Goal: Information Seeking & Learning: Learn about a topic

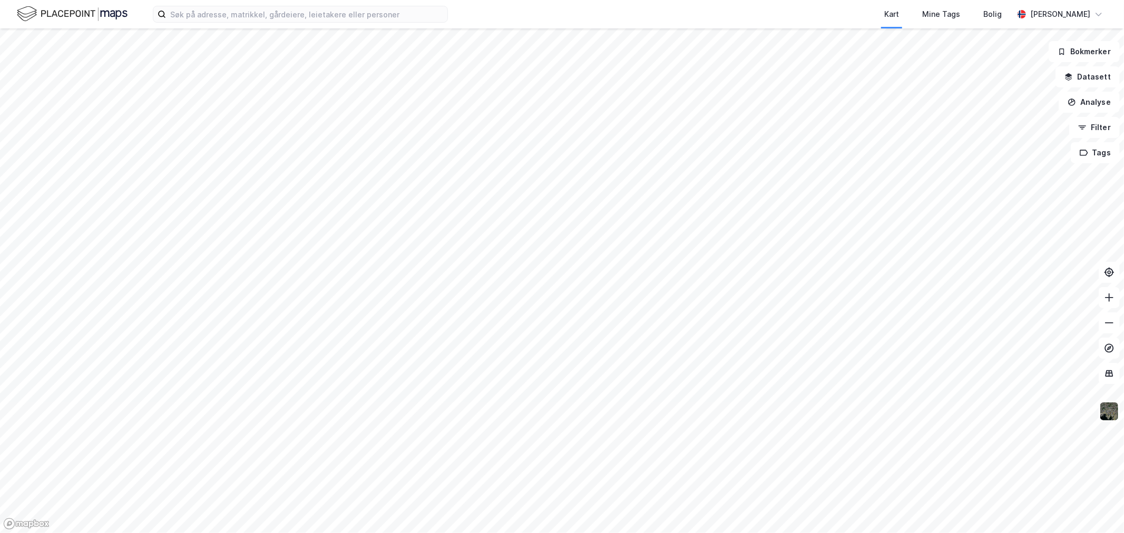
click at [1088, 50] on div at bounding box center [562, 266] width 1124 height 533
click at [1088, 50] on button "Bokmerker" at bounding box center [1084, 51] width 71 height 21
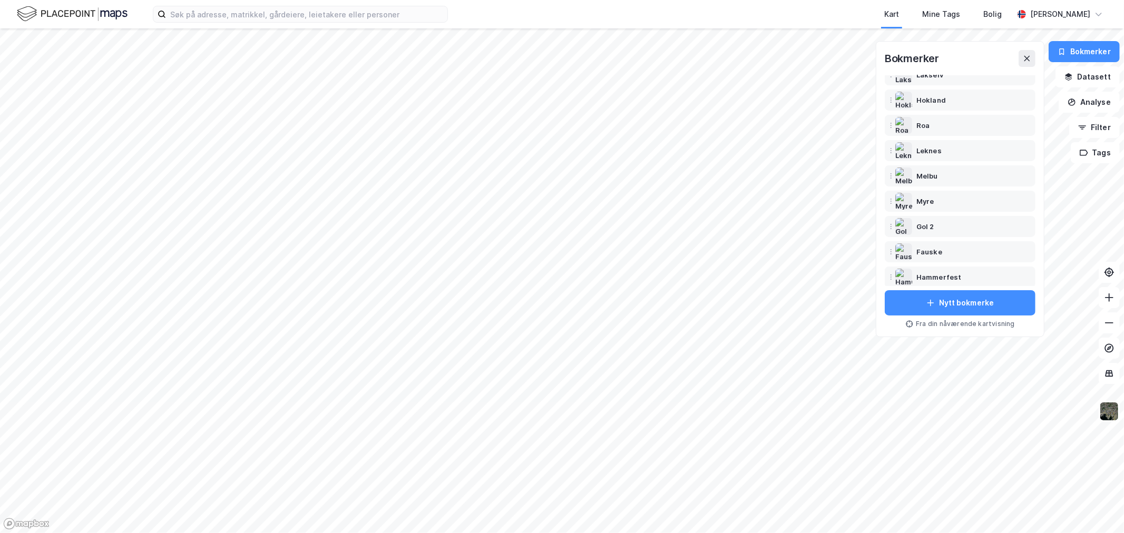
scroll to position [169, 0]
click at [928, 268] on div "Kambo" at bounding box center [929, 271] width 24 height 13
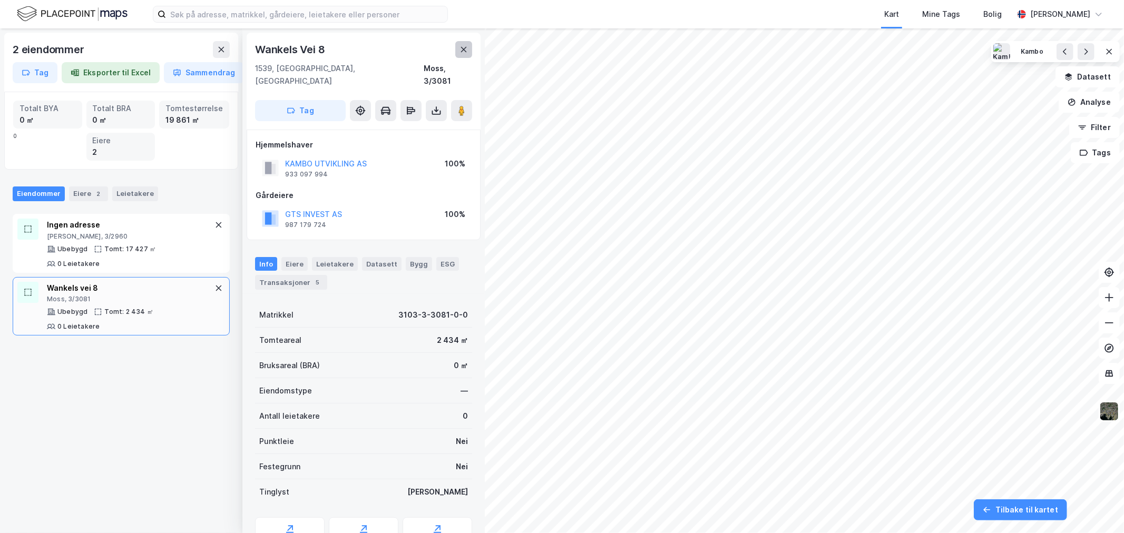
click at [468, 51] on button at bounding box center [463, 49] width 17 height 17
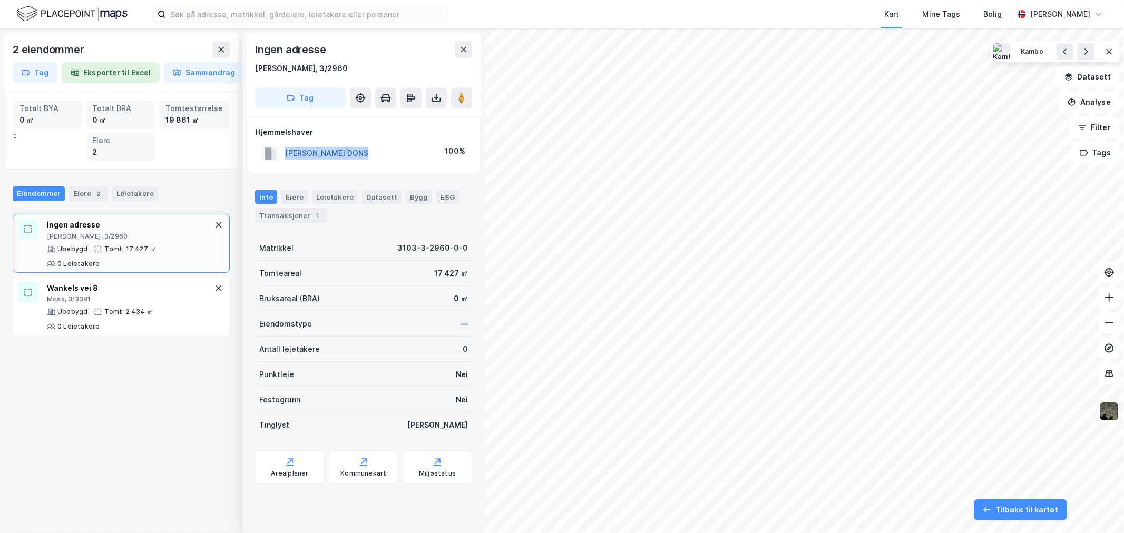
drag, startPoint x: 372, startPoint y: 156, endPoint x: 287, endPoint y: 157, distance: 84.4
click at [287, 156] on div "[PERSON_NAME] DONS 100%" at bounding box center [364, 154] width 216 height 22
copy button "[PERSON_NAME] DONS"
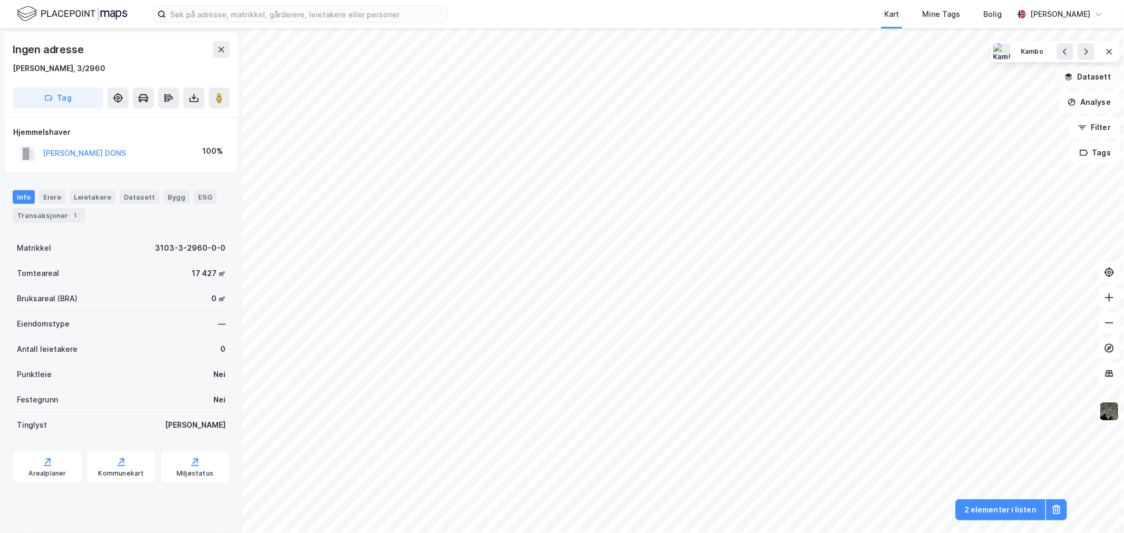
click at [1096, 76] on button "Datasett" at bounding box center [1088, 76] width 64 height 21
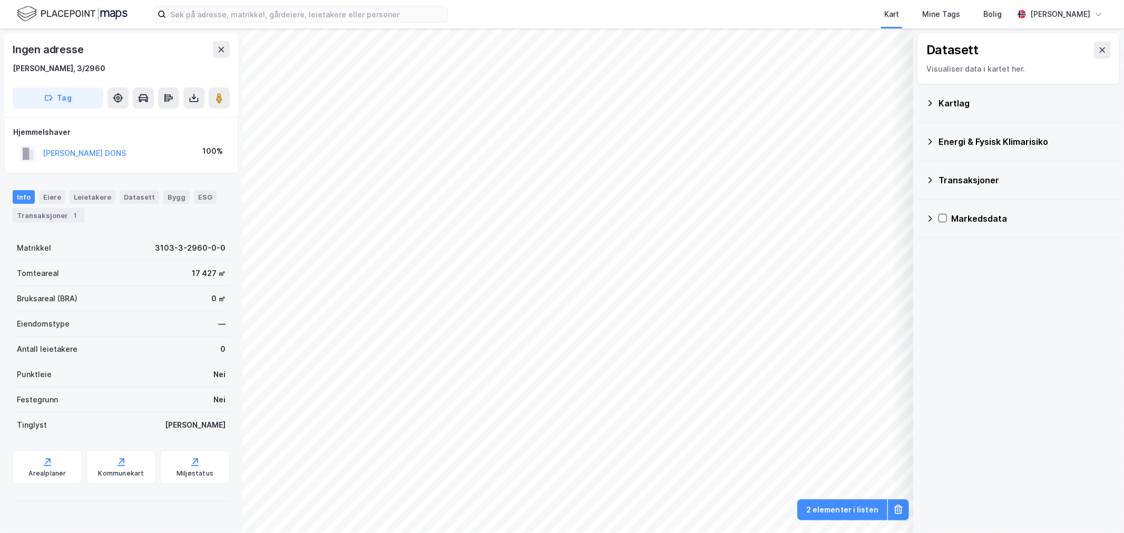
click at [929, 102] on icon at bounding box center [930, 103] width 8 height 8
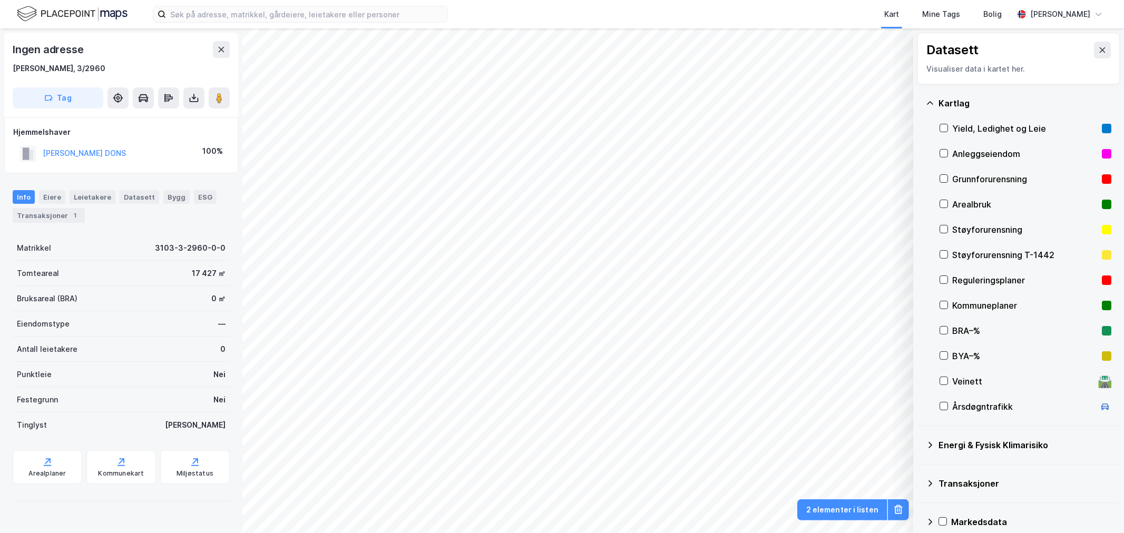
click at [963, 281] on div "Reguleringsplaner" at bounding box center [1025, 280] width 145 height 13
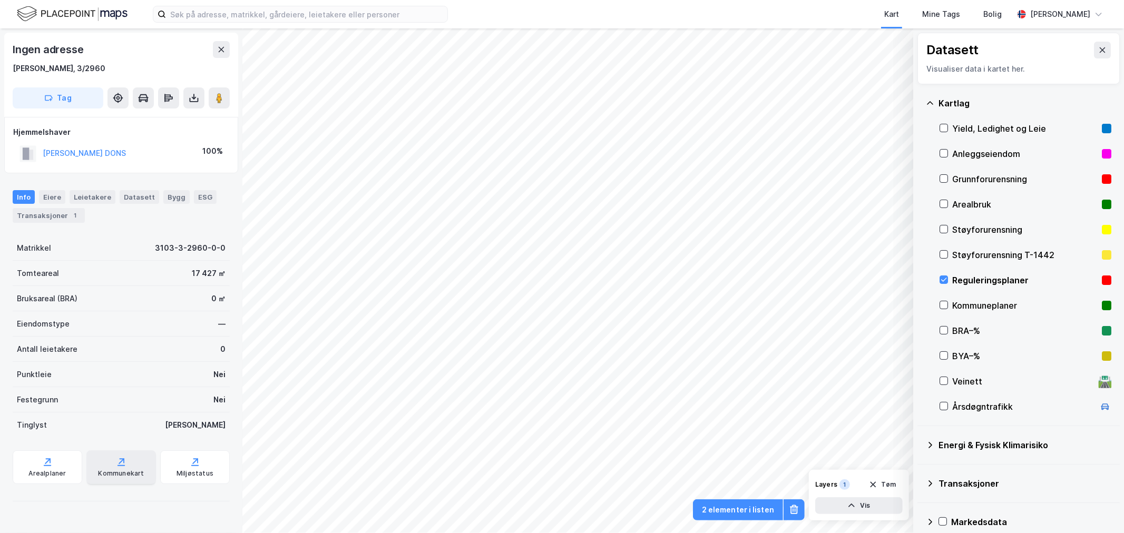
click at [116, 473] on div "Kommunekart" at bounding box center [121, 474] width 46 height 8
click at [949, 280] on div "Reguleringsplaner" at bounding box center [1026, 280] width 172 height 25
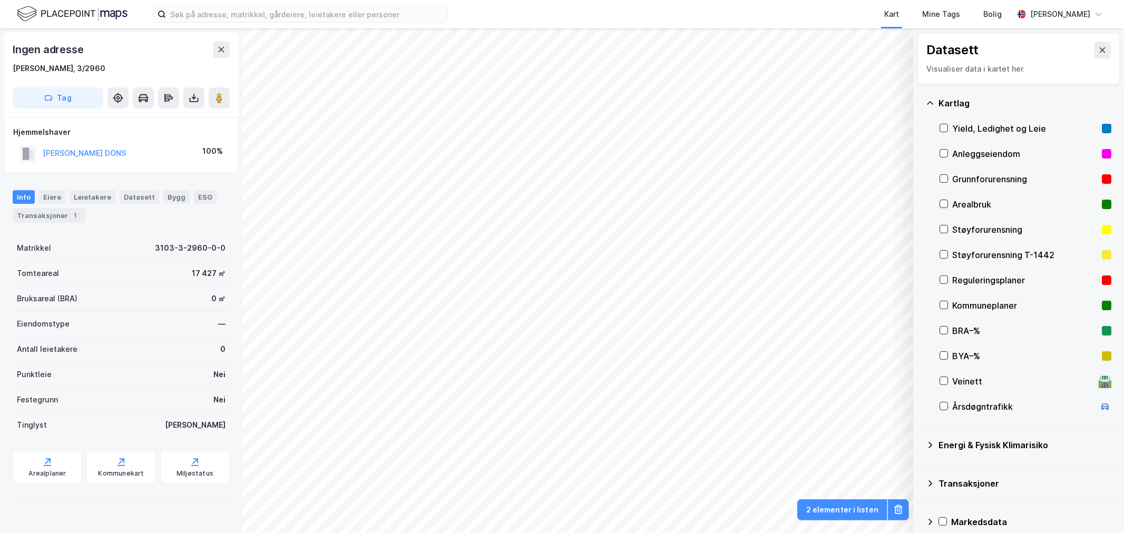
click at [949, 280] on div "Reguleringsplaner" at bounding box center [1026, 280] width 172 height 25
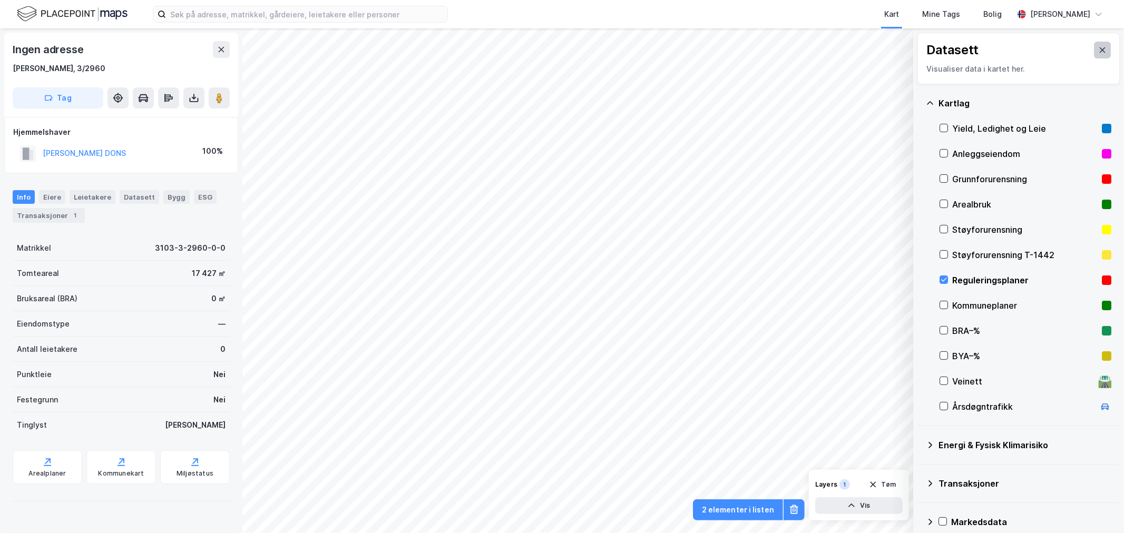
click at [1099, 47] on button at bounding box center [1102, 50] width 17 height 17
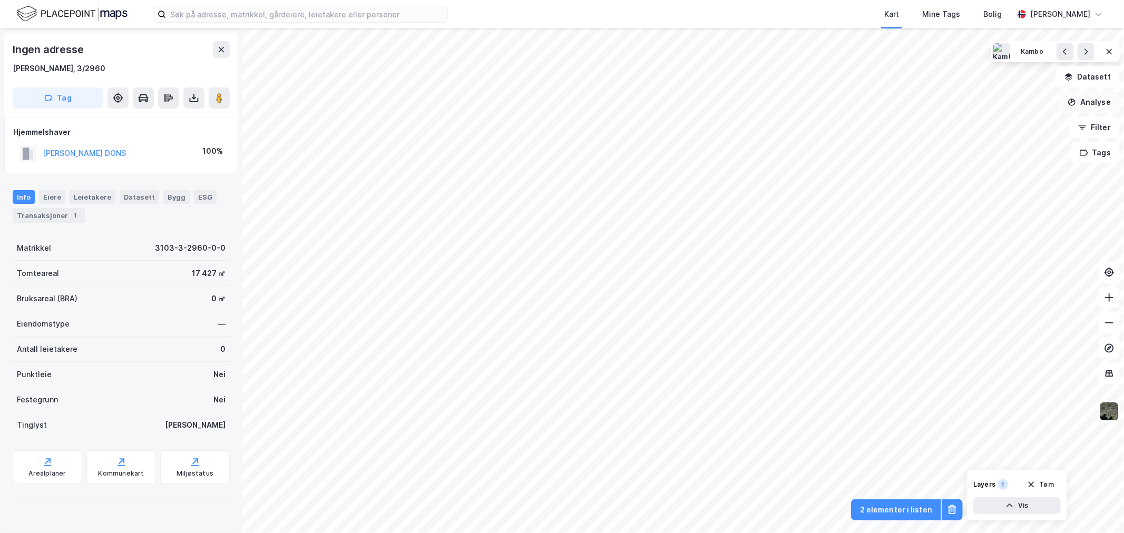
click at [1079, 102] on button "Analyse" at bounding box center [1089, 102] width 61 height 21
click at [989, 123] on div "Tegn område" at bounding box center [998, 124] width 92 height 9
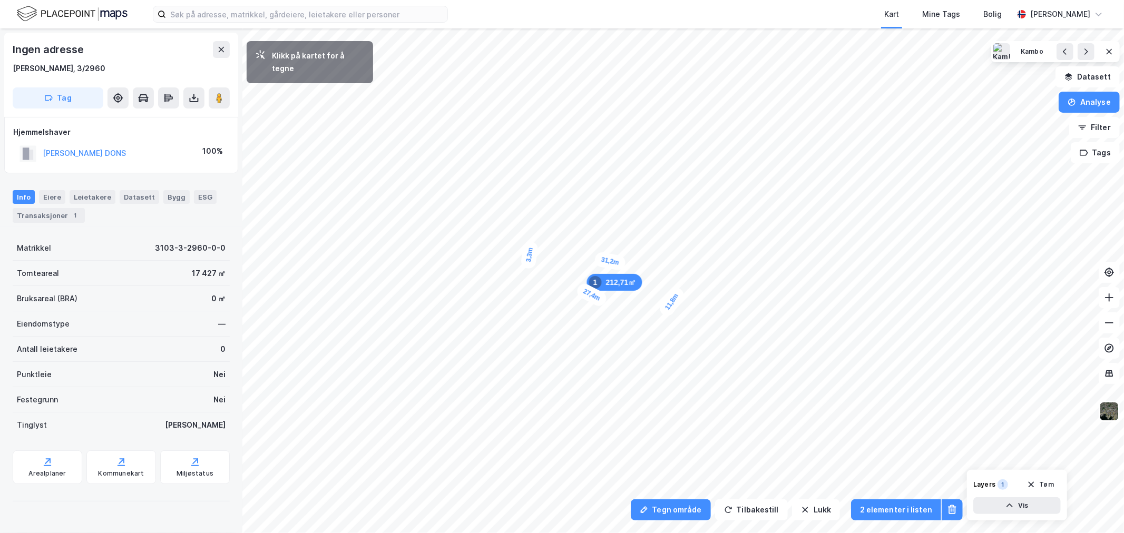
click at [531, 246] on div "3,3m" at bounding box center [529, 254] width 19 height 29
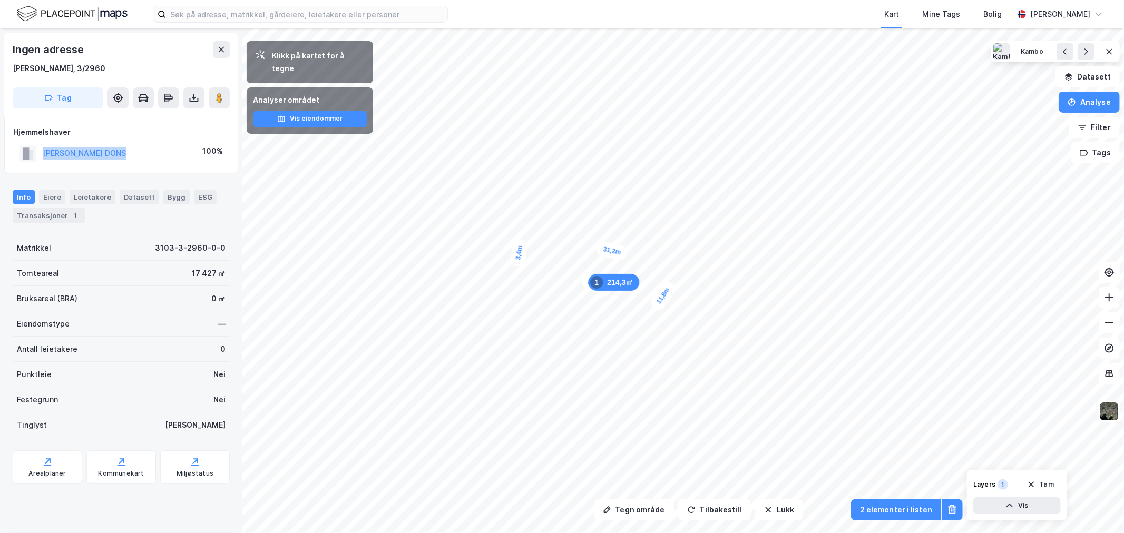
drag, startPoint x: 125, startPoint y: 155, endPoint x: 40, endPoint y: 155, distance: 85.4
click at [40, 155] on div "[PERSON_NAME] DONS 100%" at bounding box center [121, 154] width 216 height 22
copy button "[PERSON_NAME] DONS"
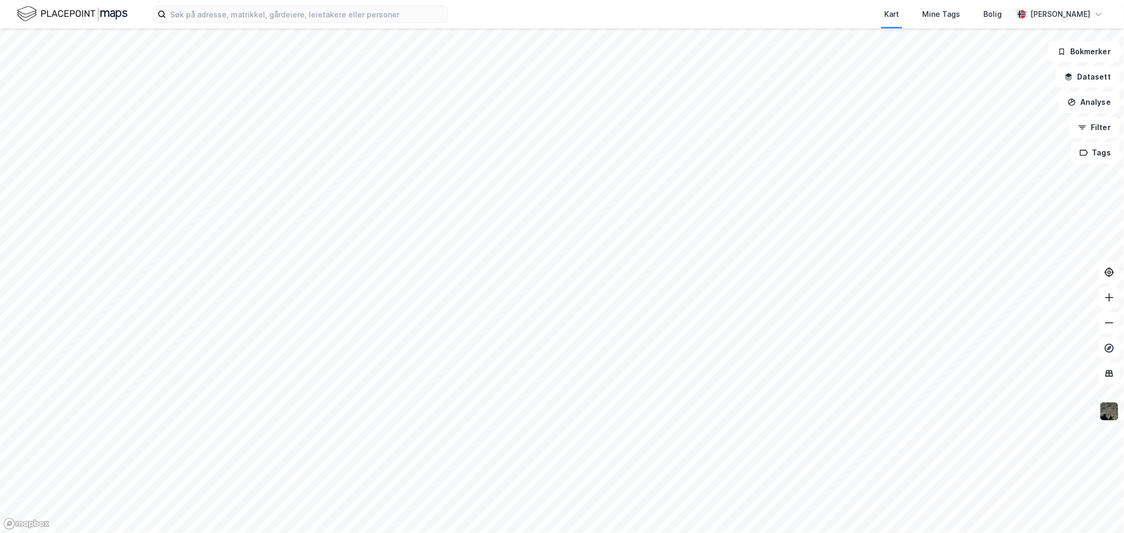
click at [1086, 45] on div at bounding box center [562, 266] width 1124 height 533
click at [1086, 48] on button "Bokmerker" at bounding box center [1084, 51] width 71 height 21
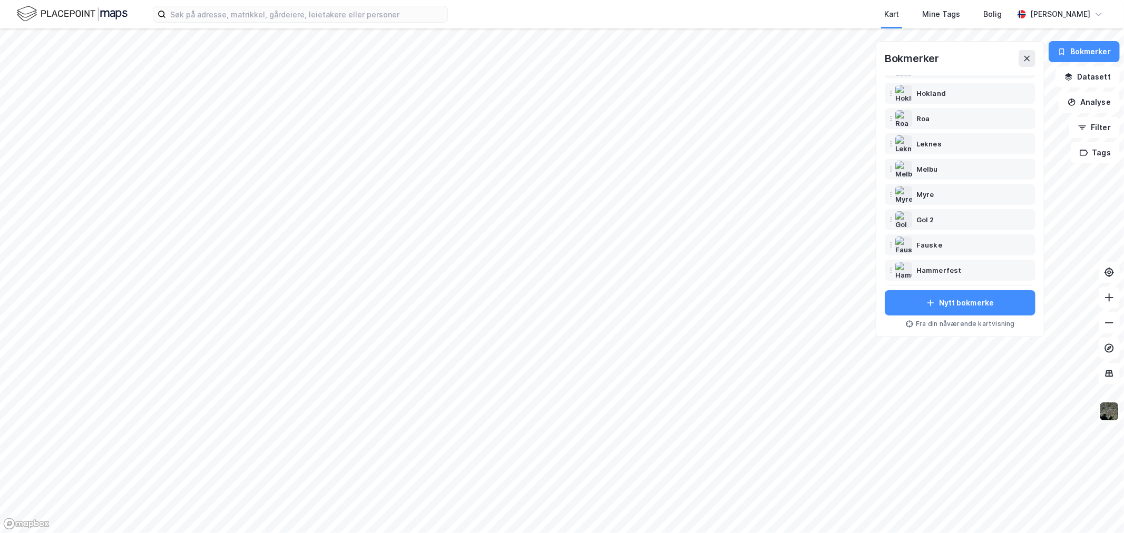
scroll to position [169, 0]
click at [926, 269] on div "Kambo" at bounding box center [929, 271] width 24 height 13
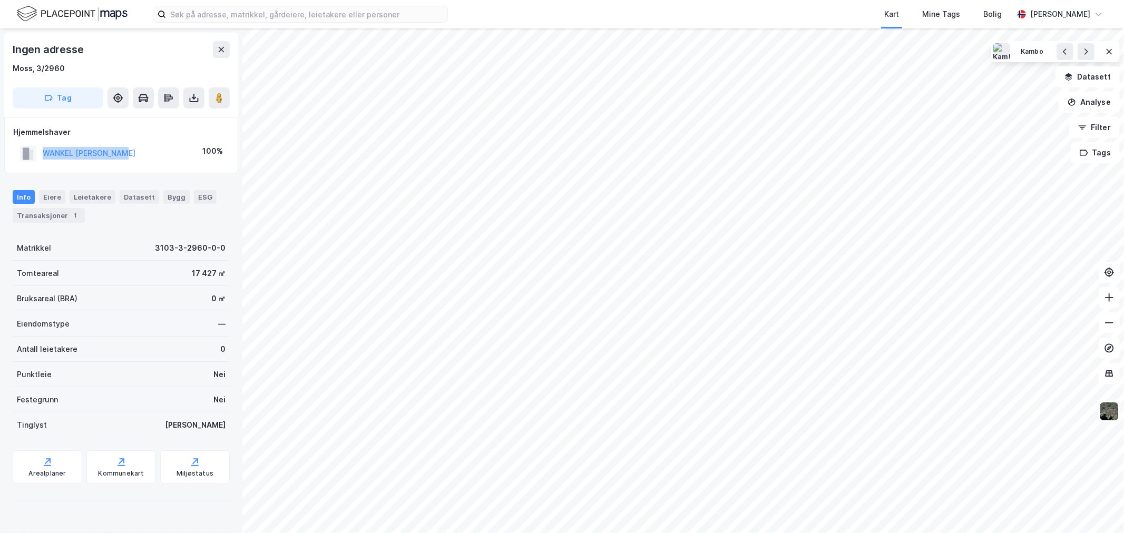
drag, startPoint x: 133, startPoint y: 156, endPoint x: 41, endPoint y: 154, distance: 92.8
click at [41, 154] on div "[PERSON_NAME] DONS 100%" at bounding box center [121, 154] width 216 height 22
copy button "[PERSON_NAME] DONS"
